Goal: Task Accomplishment & Management: Use online tool/utility

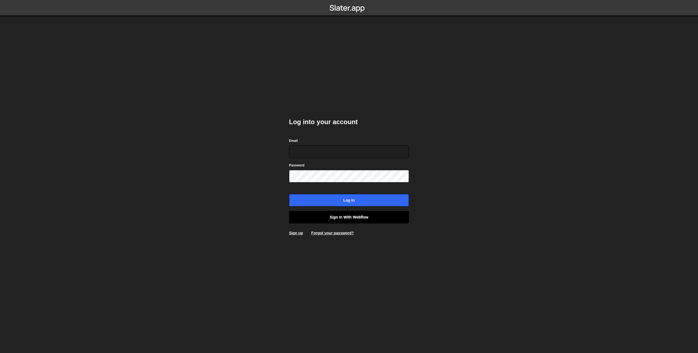
click at [350, 216] on link "Sign in with Webflow" at bounding box center [349, 217] width 120 height 13
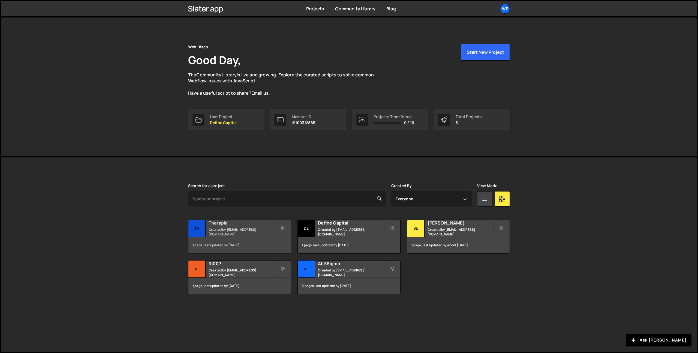
click at [234, 230] on small "Created by hello@webdisco.digital" at bounding box center [242, 231] width 66 height 9
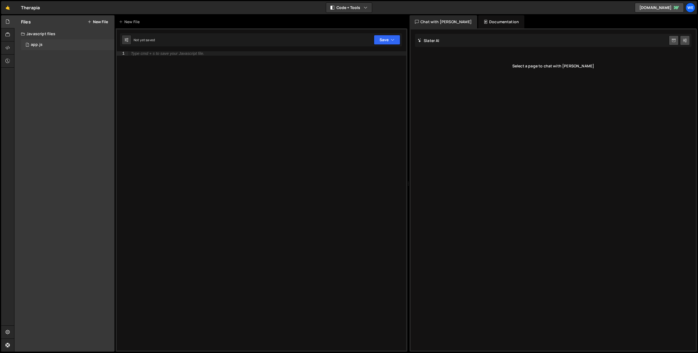
click at [50, 47] on div "1 app.js 0" at bounding box center [68, 44] width 94 height 11
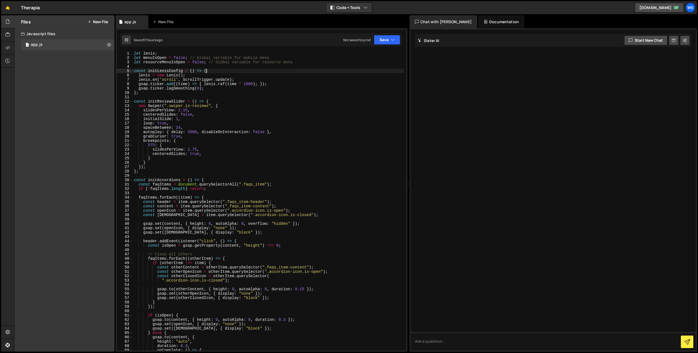
click at [210, 69] on div "let [PERSON_NAME] ; let menuIsOpen = false ; // Global variable for mobile menu…" at bounding box center [268, 205] width 271 height 308
click at [157, 92] on div "let [PERSON_NAME] ; let menuIsOpen = false ; // Global variable for mobile menu…" at bounding box center [268, 205] width 271 height 308
type textarea "};"
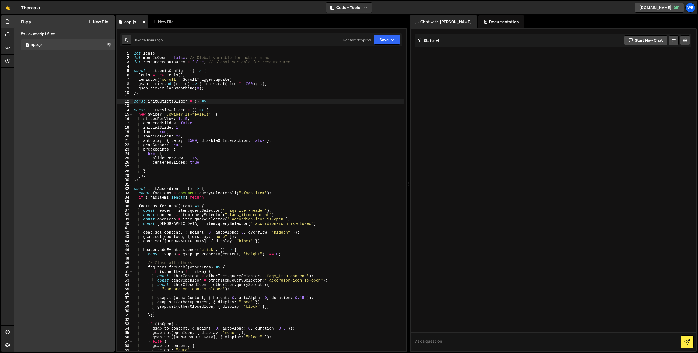
scroll to position [0, 5]
type textarea "const initOutletsSlider = () => {"
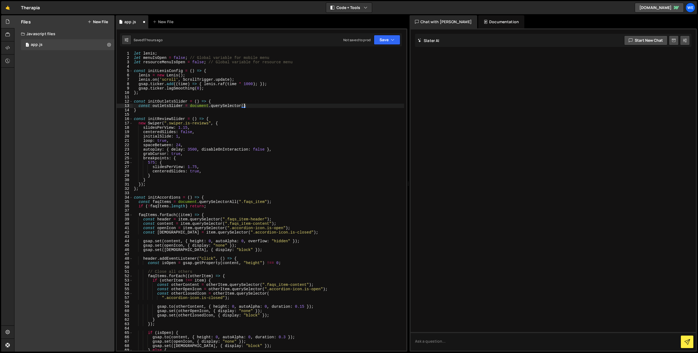
scroll to position [0, 7]
type textarea "const outletsSlider = document.querySelector(".swiper.is-outlets");"
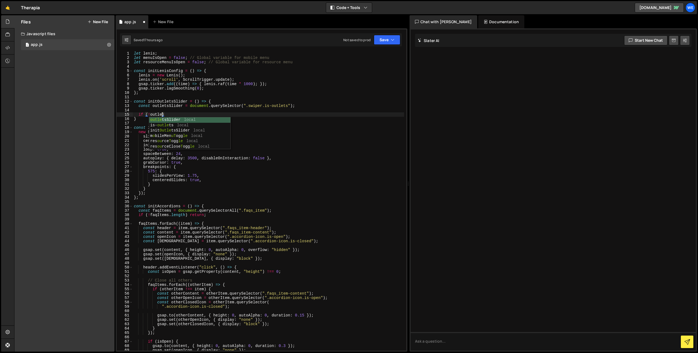
scroll to position [0, 2]
type textarea "if (!outletsSlider) return;"
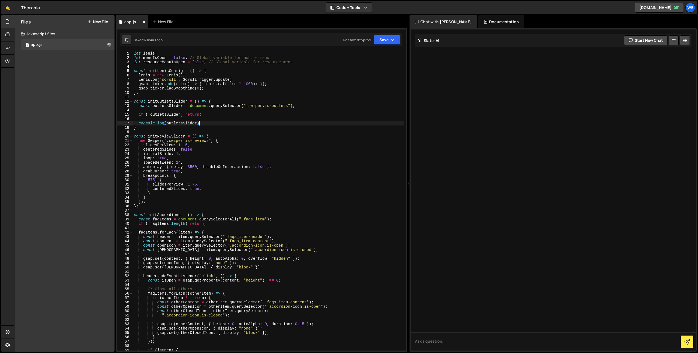
scroll to position [0, 4]
click at [166, 100] on div "let [PERSON_NAME] ; let menuIsOpen = false ; // Global variable for mobile menu…" at bounding box center [268, 205] width 271 height 308
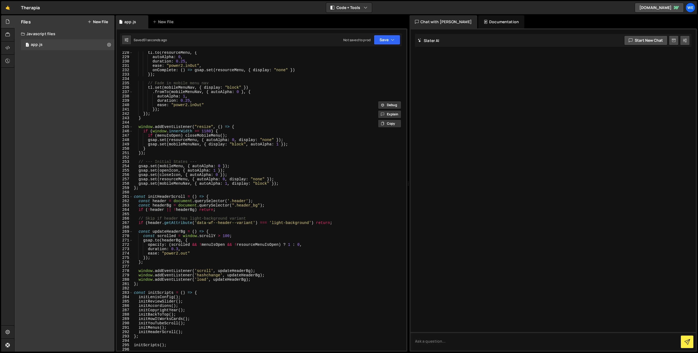
scroll to position [1140, 0]
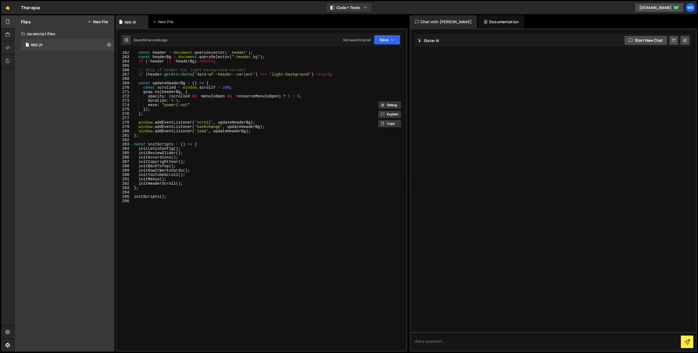
click at [206, 143] on div "const header = document . querySelector ( '.header' ) ; const headerBg = docume…" at bounding box center [268, 204] width 271 height 308
type textarea "initLenisConfig();"
paste textarea "initOutletsSlider"
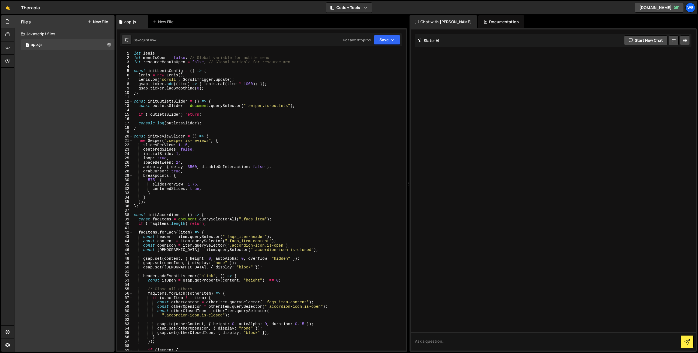
click at [212, 124] on div "let [PERSON_NAME] ; let menuIsOpen = false ; // Global variable for mobile menu…" at bounding box center [268, 205] width 271 height 308
type textarea "console.log(outletsSlider);"
type textarea "const swiper = new Sw"
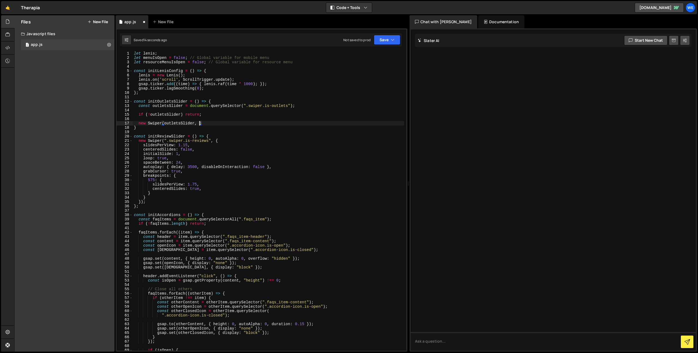
type textarea "new Swiper(outletsSlider, {)"
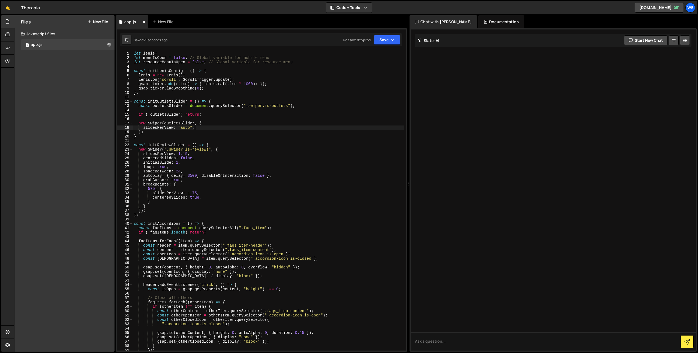
scroll to position [0, 4]
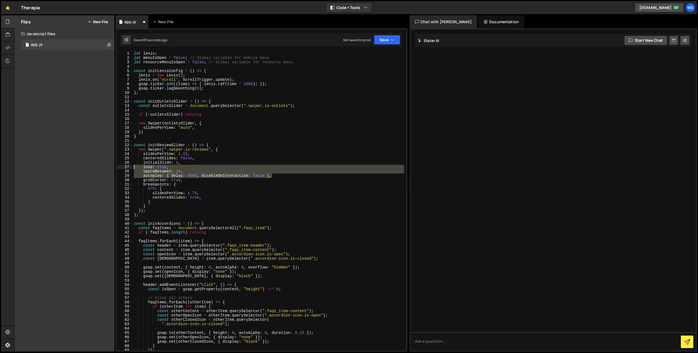
drag, startPoint x: 267, startPoint y: 178, endPoint x: 112, endPoint y: 168, distance: 155.5
click at [112, 168] on div "Files New File Javascript files 1 app.js 0 CSS files Copy share link Edit File …" at bounding box center [356, 183] width 684 height 337
click at [208, 128] on div "let [PERSON_NAME] ; let menuIsOpen = false ; // Global variable for mobile menu…" at bounding box center [268, 205] width 271 height 308
type textarea "slidesPerView: "auto","
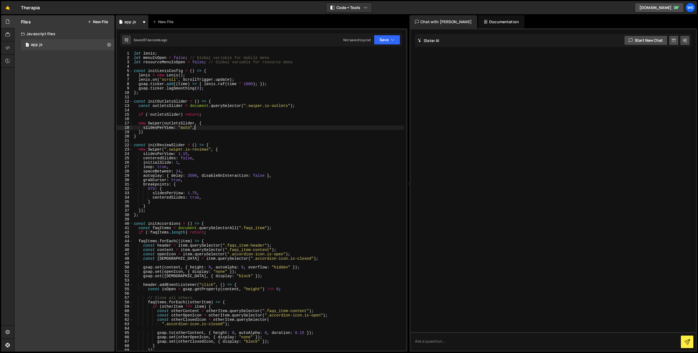
scroll to position [0, 0]
paste textarea "autoplay: { delay: 3500, disableOnInteraction: false },"
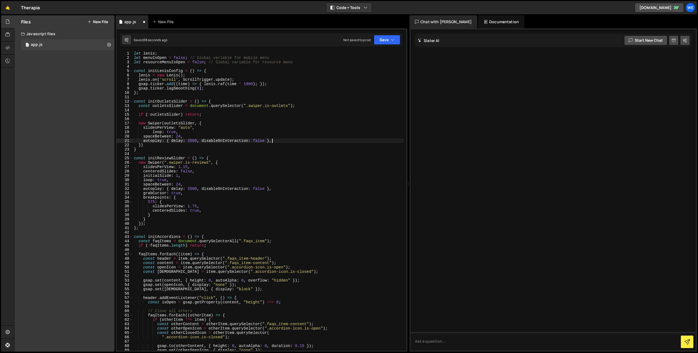
type textarea "spaceBetween: 24,"
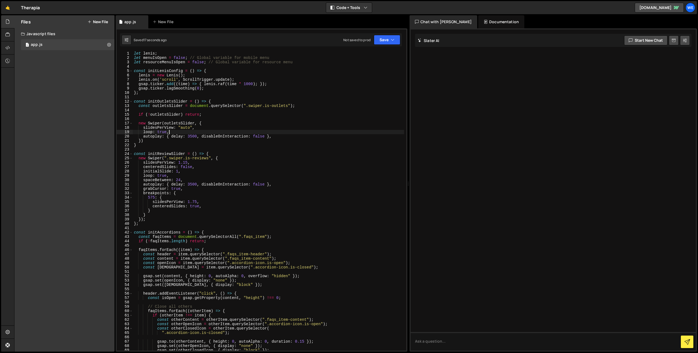
click at [155, 140] on div "let [PERSON_NAME] ; let menuIsOpen = false ; // Global variable for mobile menu…" at bounding box center [268, 205] width 271 height 308
click at [218, 114] on div "let [PERSON_NAME] ; let menuIsOpen = false ; // Global variable for mobile menu…" at bounding box center [268, 205] width 271 height 308
type textarea "if (!outletsSlider) return;"
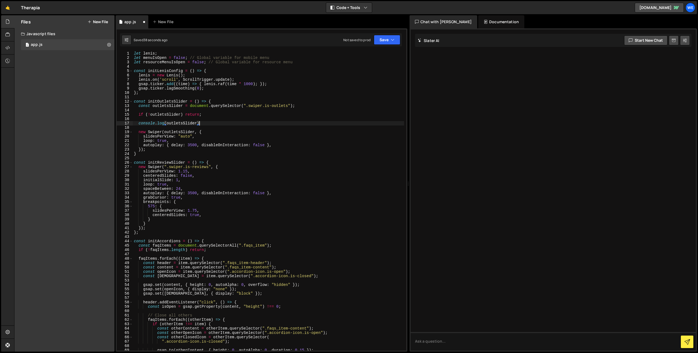
scroll to position [0, 4]
click at [224, 136] on div "let [PERSON_NAME] ; let menuIsOpen = false ; // Global variable for mobile menu…" at bounding box center [268, 205] width 271 height 308
type textarea "// slidesPerView: "auto","
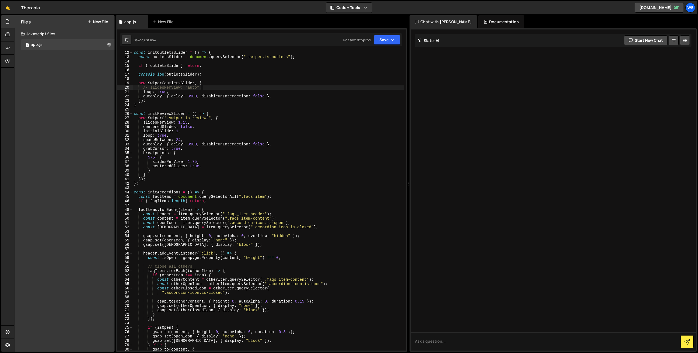
scroll to position [49, 0]
click at [238, 110] on div "const initOutletsSlider = ( ) => { const outletsSlider = document . querySelect…" at bounding box center [268, 204] width 271 height 308
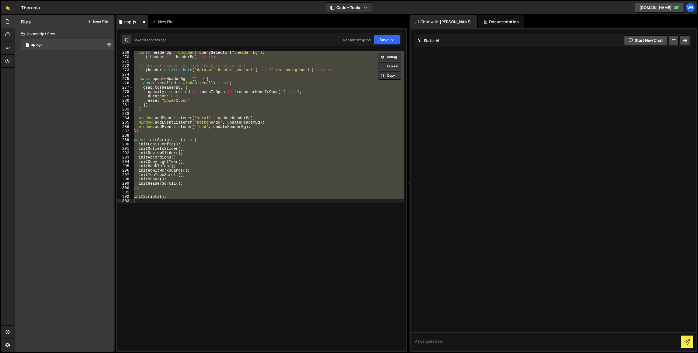
scroll to position [1171, 0]
type textarea "slidesPerView: "auto","
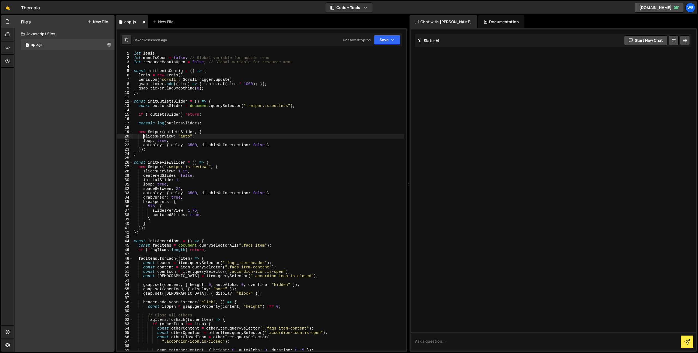
scroll to position [0, 0]
click at [224, 137] on div "let [PERSON_NAME] ; let menuIsOpen = false ; // Global variable for mobile menu…" at bounding box center [268, 205] width 271 height 308
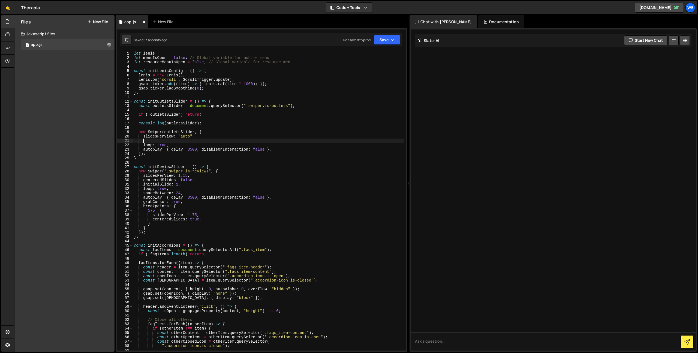
scroll to position [0, 0]
paste textarea "loopedSlides: 5, // force duplication"
click at [228, 145] on div "let [PERSON_NAME] ; let menuIsOpen = false ; // Global variable for mobile menu…" at bounding box center [268, 205] width 271 height 308
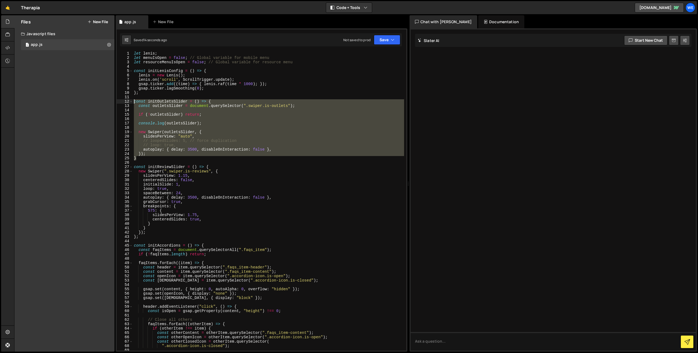
drag, startPoint x: 156, startPoint y: 158, endPoint x: 114, endPoint y: 103, distance: 68.7
click at [114, 103] on div "Files New File Javascript files 1 app.js 0 CSS files Copy share link Edit File …" at bounding box center [356, 183] width 684 height 337
click at [269, 147] on div "let [PERSON_NAME] ; let menuIsOpen = false ; // Global variable for mobile menu…" at bounding box center [268, 200] width 271 height 299
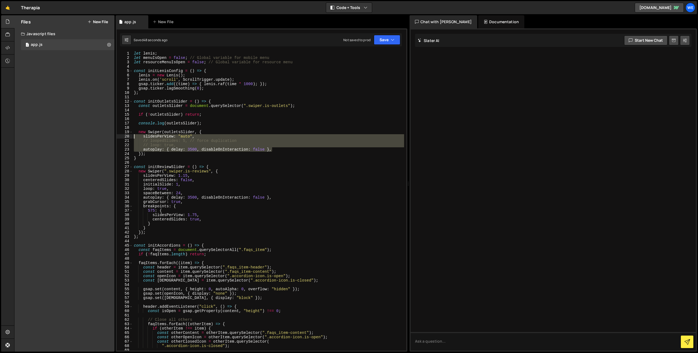
drag, startPoint x: 280, startPoint y: 149, endPoint x: 124, endPoint y: 136, distance: 156.6
click at [124, 136] on div "// loop: true, 1 2 3 4 5 6 7 8 9 10 11 12 13 14 15 16 17 18 19 20 21 22 23 24 2…" at bounding box center [262, 200] width 290 height 299
paste textarea "autoplay: { delay: 3500, disableOnInteraction: false },"
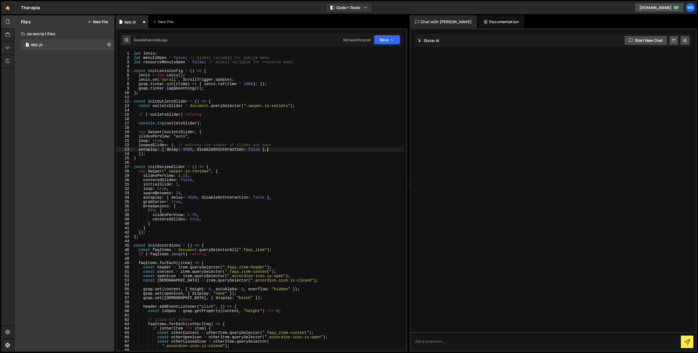
click at [299, 150] on div "let [PERSON_NAME] ; let menuIsOpen = false ; // Global variable for mobile menu…" at bounding box center [268, 205] width 271 height 308
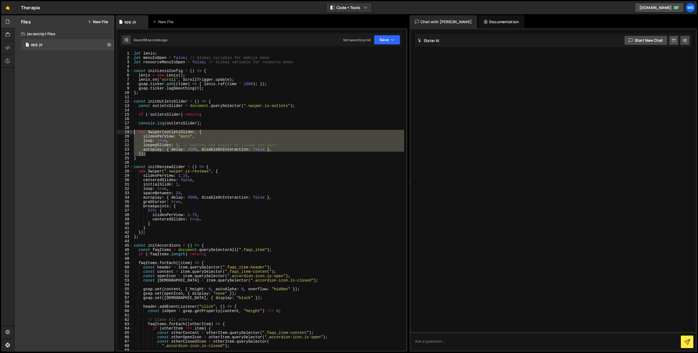
drag, startPoint x: 149, startPoint y: 154, endPoint x: 130, endPoint y: 130, distance: 31.1
click at [130, 130] on div "autoplay: { delay: 3500, disableOnInteraction: false }, 1 2 3 4 5 6 7 8 9 10 11…" at bounding box center [262, 200] width 290 height 299
paste textarea "});"
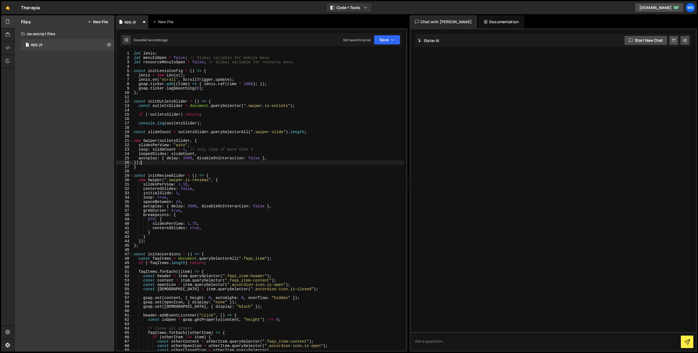
click at [283, 133] on div "let [PERSON_NAME] ; let menuIsOpen = false ; // Global variable for mobile menu…" at bounding box center [268, 205] width 271 height 308
click at [271, 144] on div "let [PERSON_NAME] ; let menuIsOpen = false ; // Global variable for mobile menu…" at bounding box center [268, 205] width 271 height 308
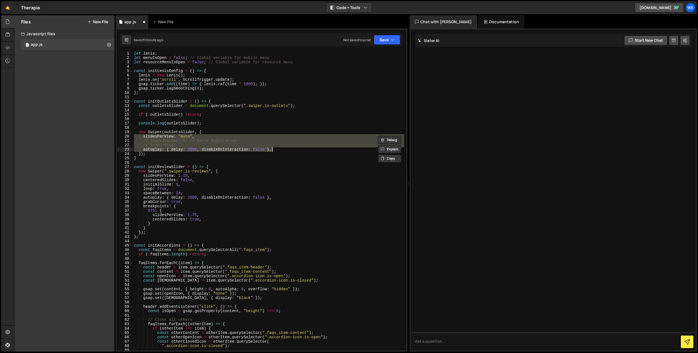
scroll to position [0, 0]
click at [253, 145] on div "let [PERSON_NAME] ; let menuIsOpen = false ; // Global variable for mobile menu…" at bounding box center [268, 200] width 271 height 299
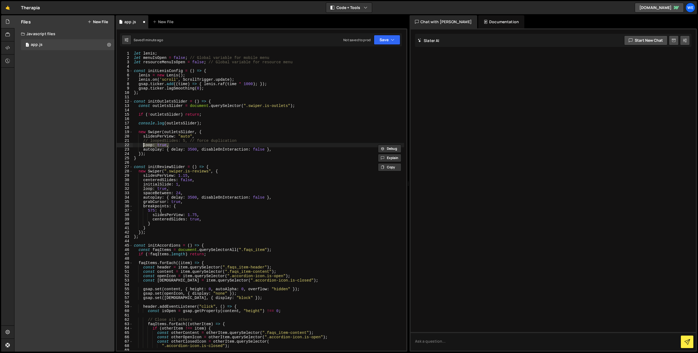
type textarea "// loopedSlides: 5, // force duplication"
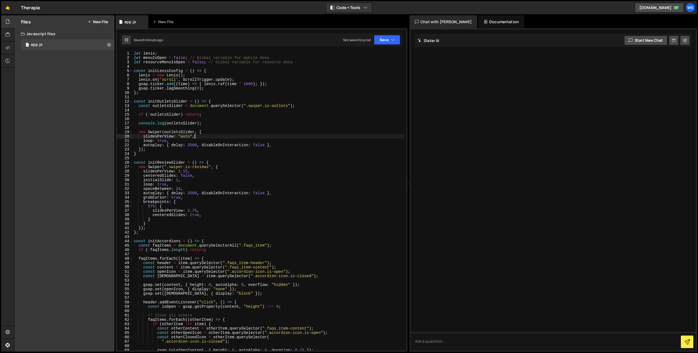
click at [279, 146] on div "let [PERSON_NAME] ; let menuIsOpen = false ; // Global variable for mobile menu…" at bounding box center [268, 205] width 271 height 308
click at [277, 141] on div "let [PERSON_NAME] ; let menuIsOpen = false ; // Global variable for mobile menu…" at bounding box center [268, 205] width 271 height 308
type textarea "loop: true,"
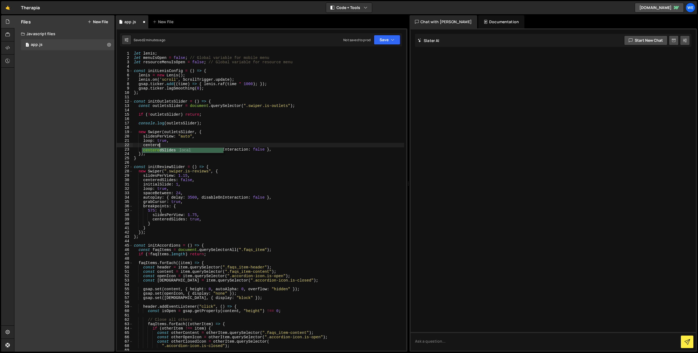
scroll to position [0, 2]
drag, startPoint x: 239, startPoint y: 179, endPoint x: 242, endPoint y: 180, distance: 3.4
click at [240, 179] on div "let [PERSON_NAME] ; let menuIsOpen = false ; // Global variable for mobile menu…" at bounding box center [268, 205] width 271 height 308
click at [203, 142] on div "let [PERSON_NAME] ; let menuIsOpen = false ; // Global variable for mobile menu…" at bounding box center [268, 205] width 271 height 308
paste textarea "dSlides: false,"
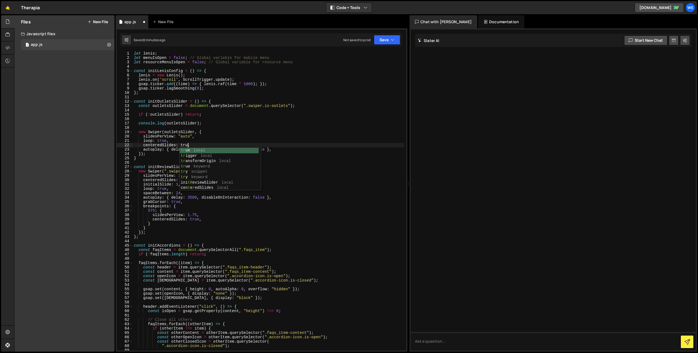
scroll to position [0, 4]
click at [219, 138] on div "let [PERSON_NAME] ; let menuIsOpen = false ; // Global variable for mobile menu…" at bounding box center [268, 205] width 271 height 308
click at [222, 132] on div "let [PERSON_NAME] ; let menuIsOpen = false ; // Global variable for mobile menu…" at bounding box center [268, 205] width 271 height 308
type textarea "new Swiper(outletsSlider, {"
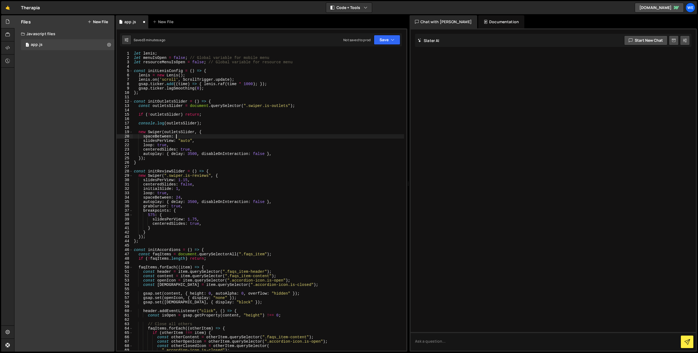
scroll to position [0, 3]
type textarea "spaceBetween: 80,"
